Goal: Obtain resource: Obtain resource

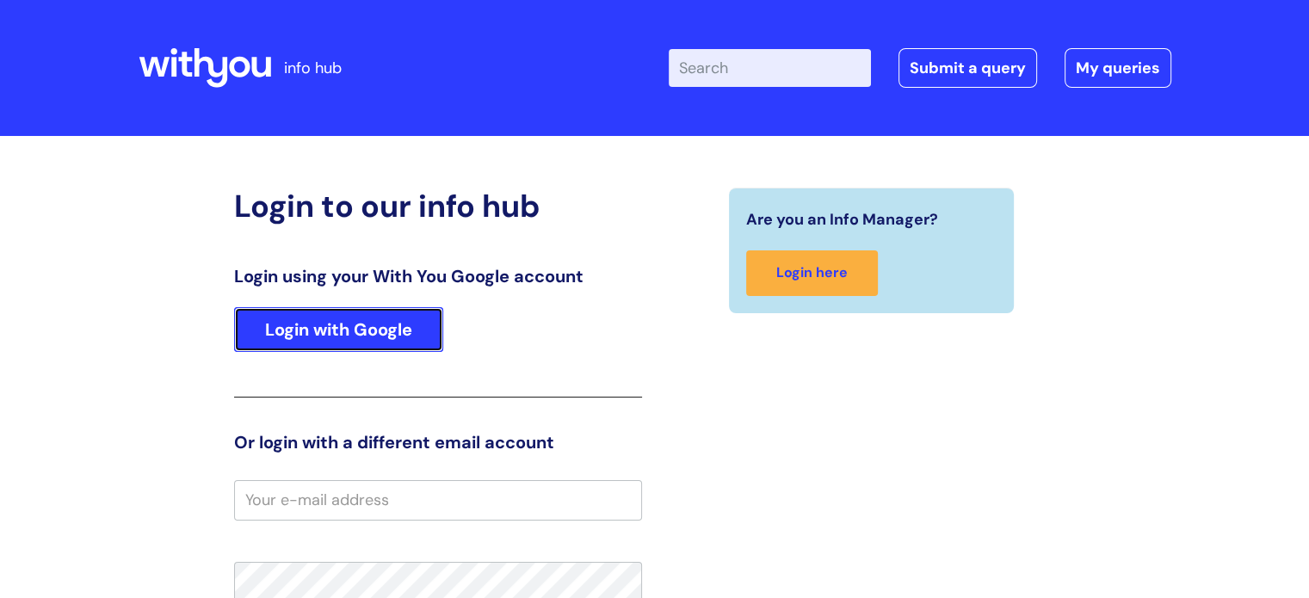
click at [382, 319] on link "Login with Google" at bounding box center [338, 329] width 209 height 45
click at [358, 323] on link "Login with Google" at bounding box center [338, 329] width 209 height 45
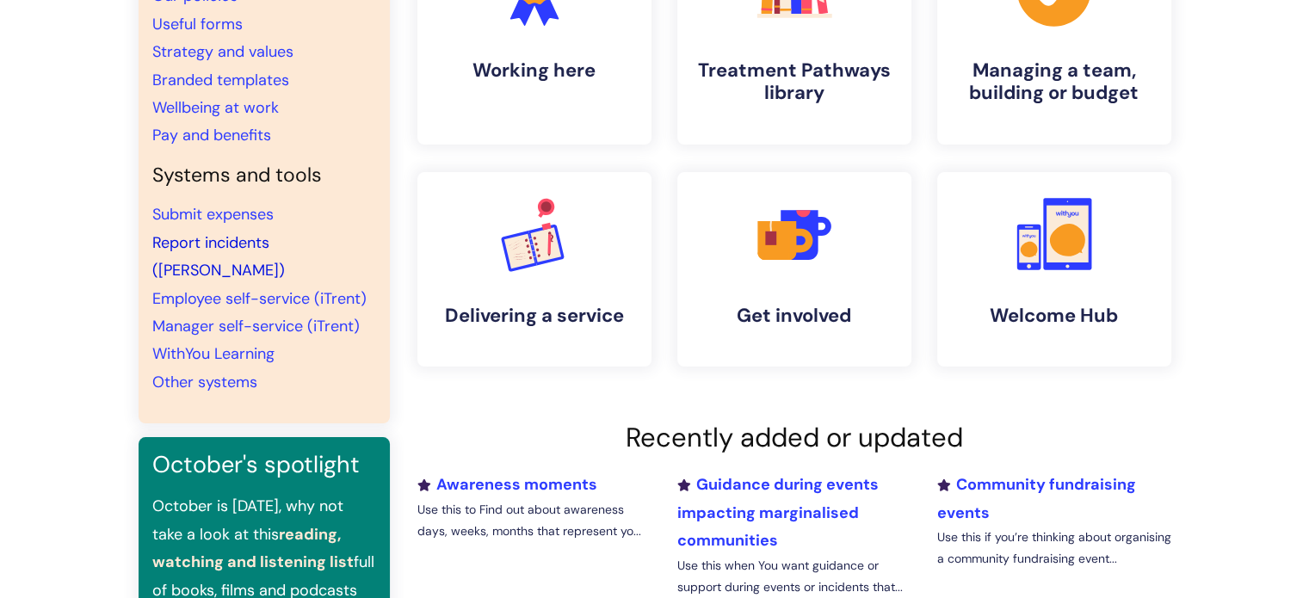
scroll to position [172, 0]
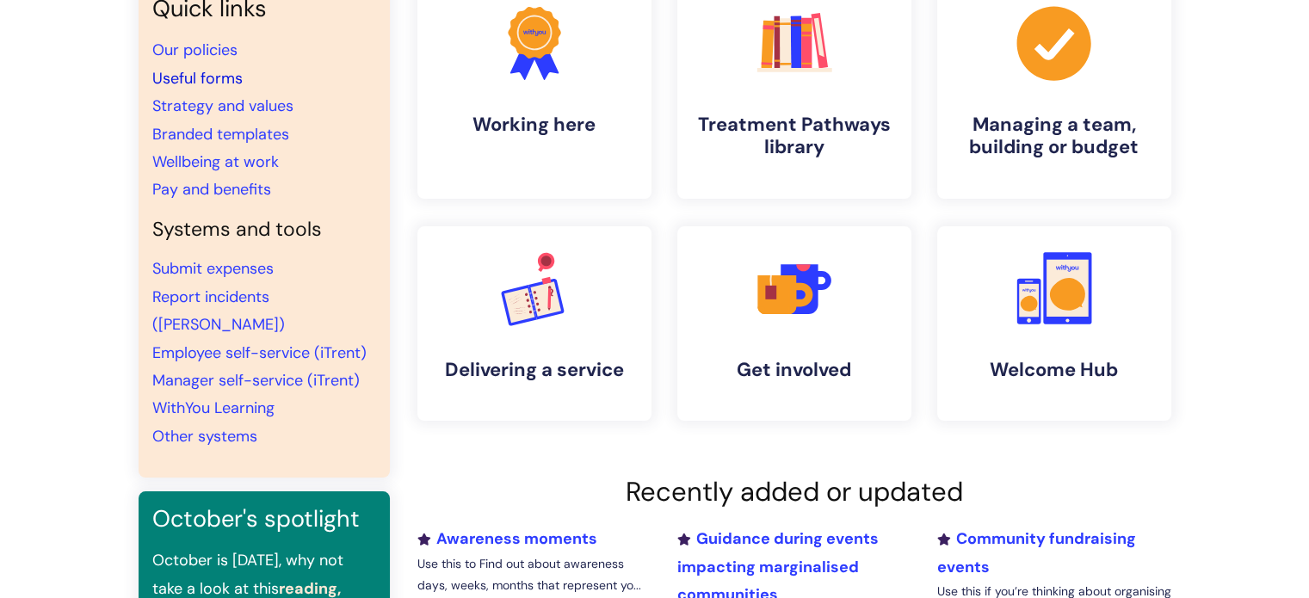
click at [210, 76] on link "Useful forms" at bounding box center [197, 78] width 90 height 21
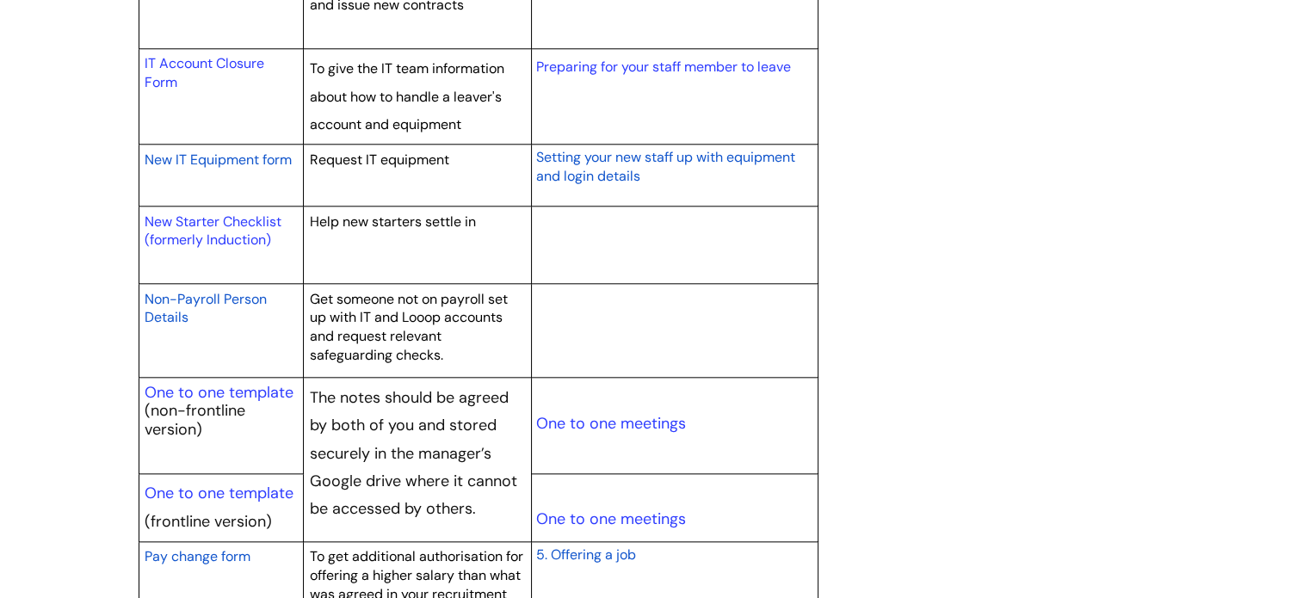
scroll to position [1979, 0]
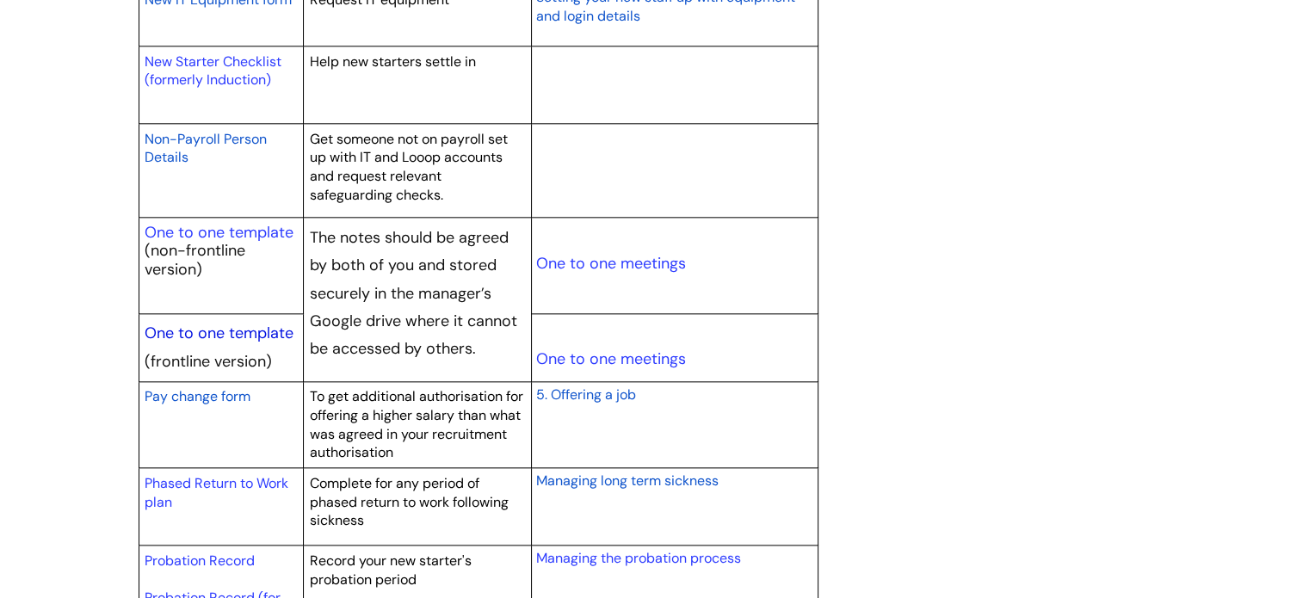
click at [237, 334] on link "One to one template" at bounding box center [219, 333] width 149 height 21
